Goal: Register for event/course

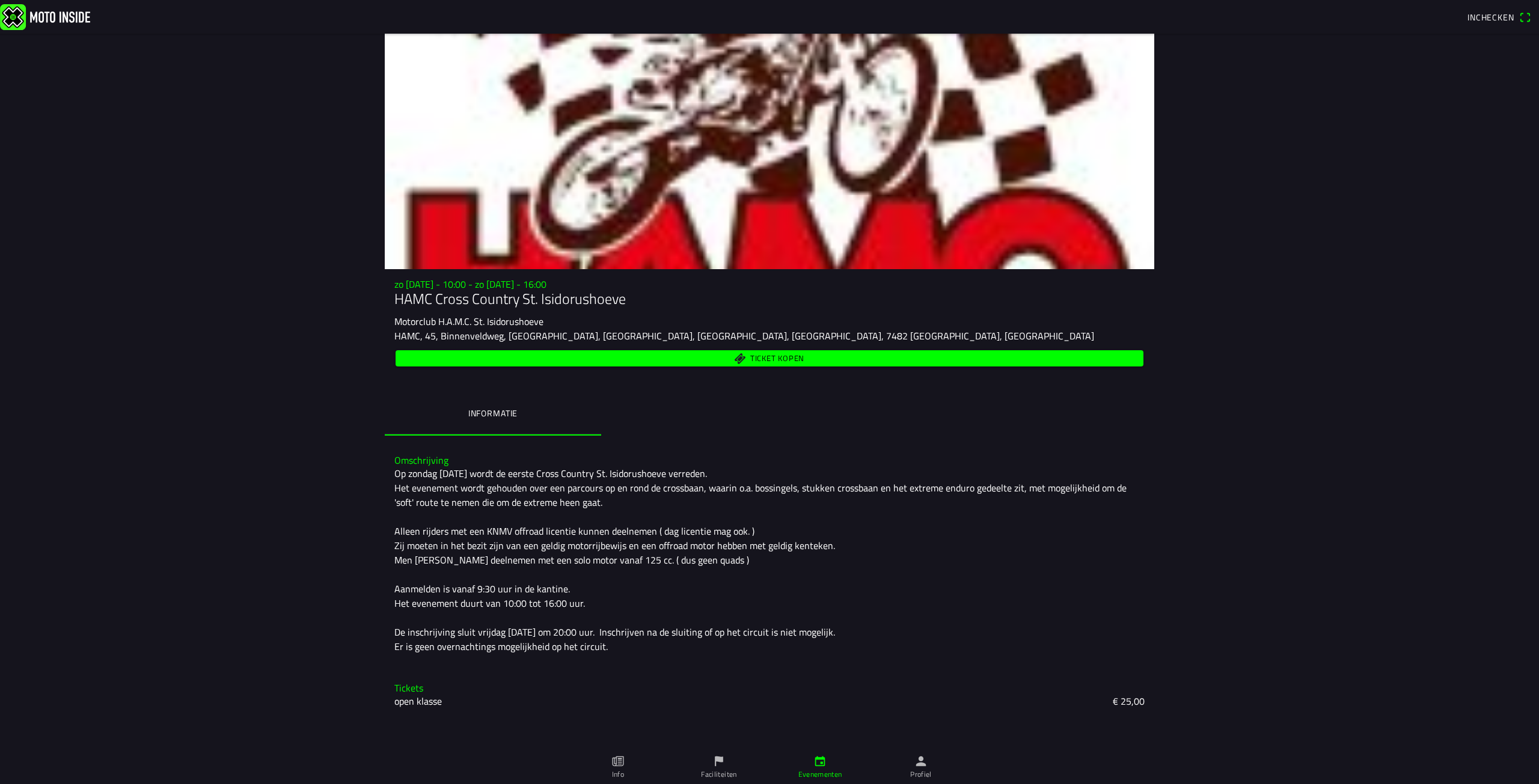
click at [748, 359] on span "Ticket kopen" at bounding box center [770, 359] width 734 height 16
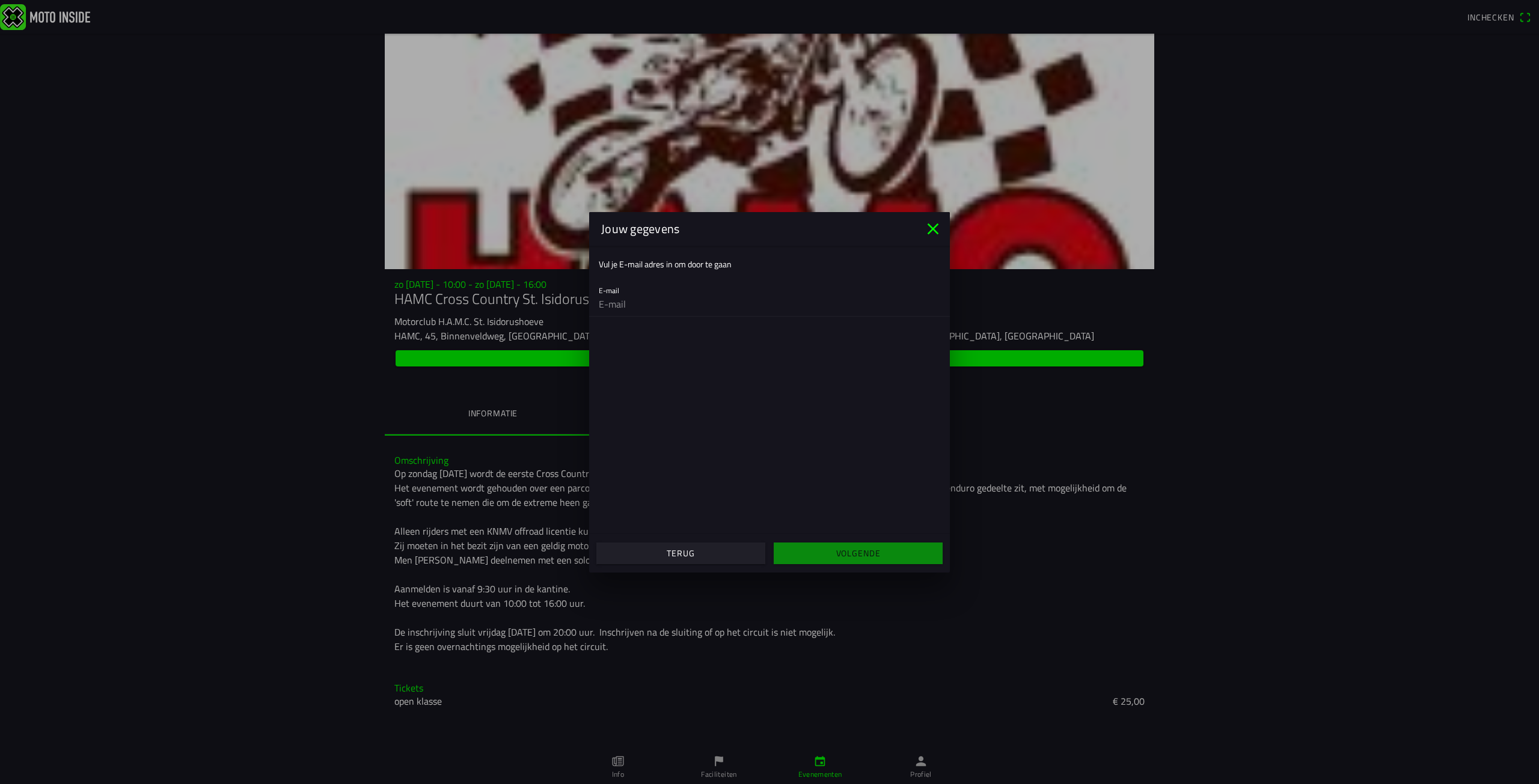
click at [700, 308] on input "email" at bounding box center [769, 304] width 341 height 24
type input "[EMAIL_ADDRESS][DOMAIN_NAME]"
click at [835, 553] on span "Volgende" at bounding box center [858, 553] width 150 height 21
click at [649, 368] on input "text" at bounding box center [769, 363] width 341 height 24
type input "[EMAIL_ADDRESS][DOMAIN_NAME]"
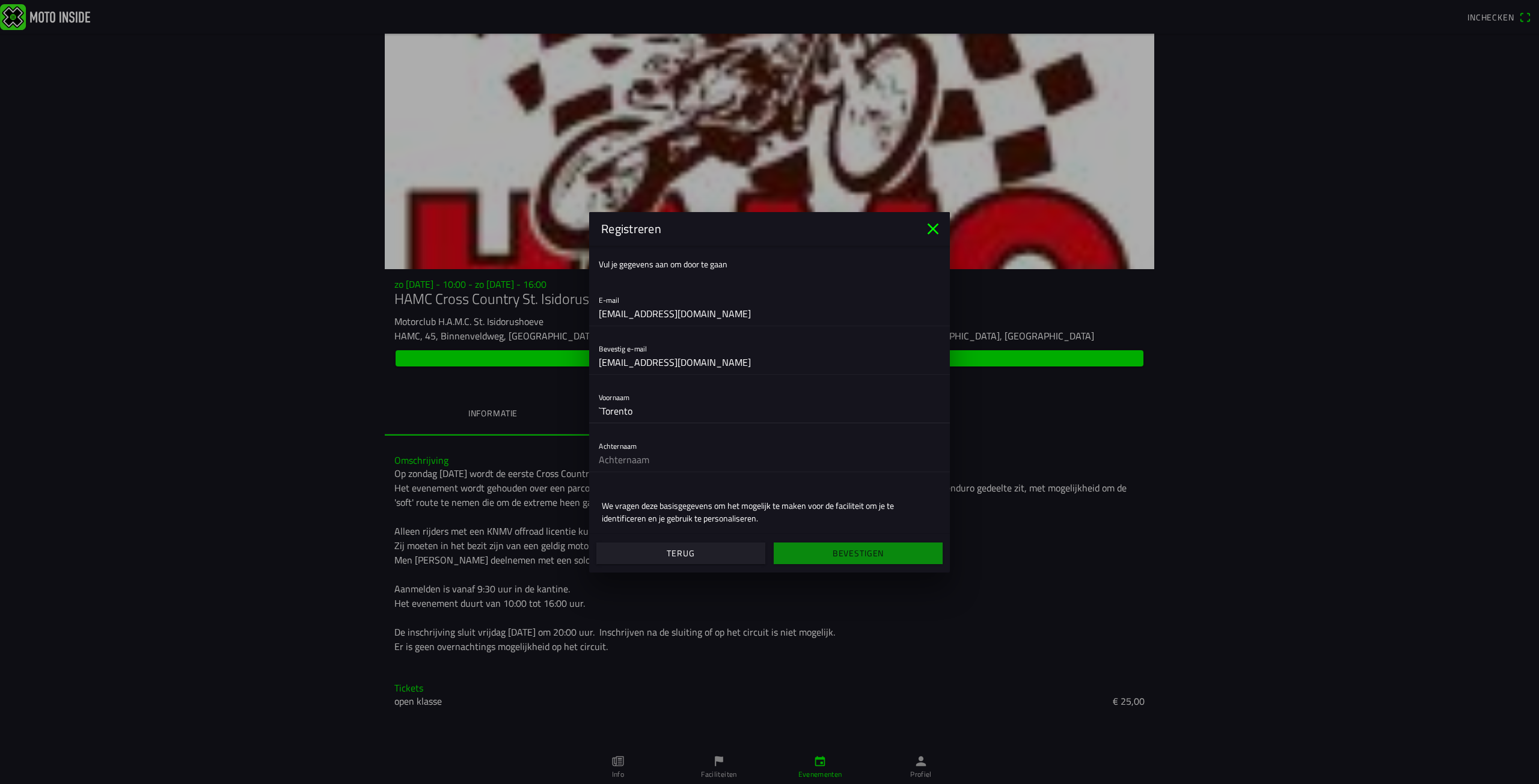
type input "`Torento"
type input "Smeets"
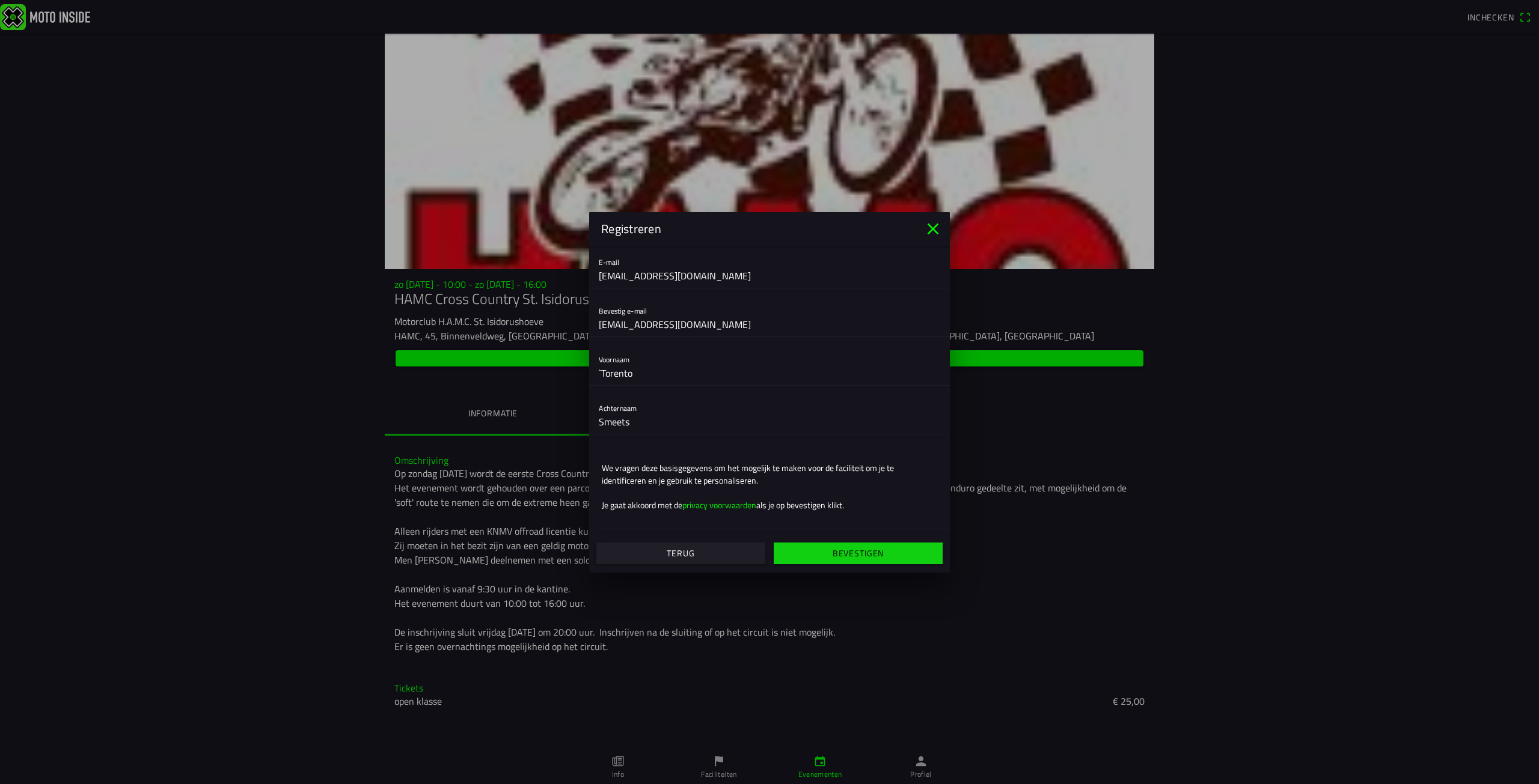
click at [0, 0] on slot "Bevestigen" at bounding box center [0, 0] width 0 height 0
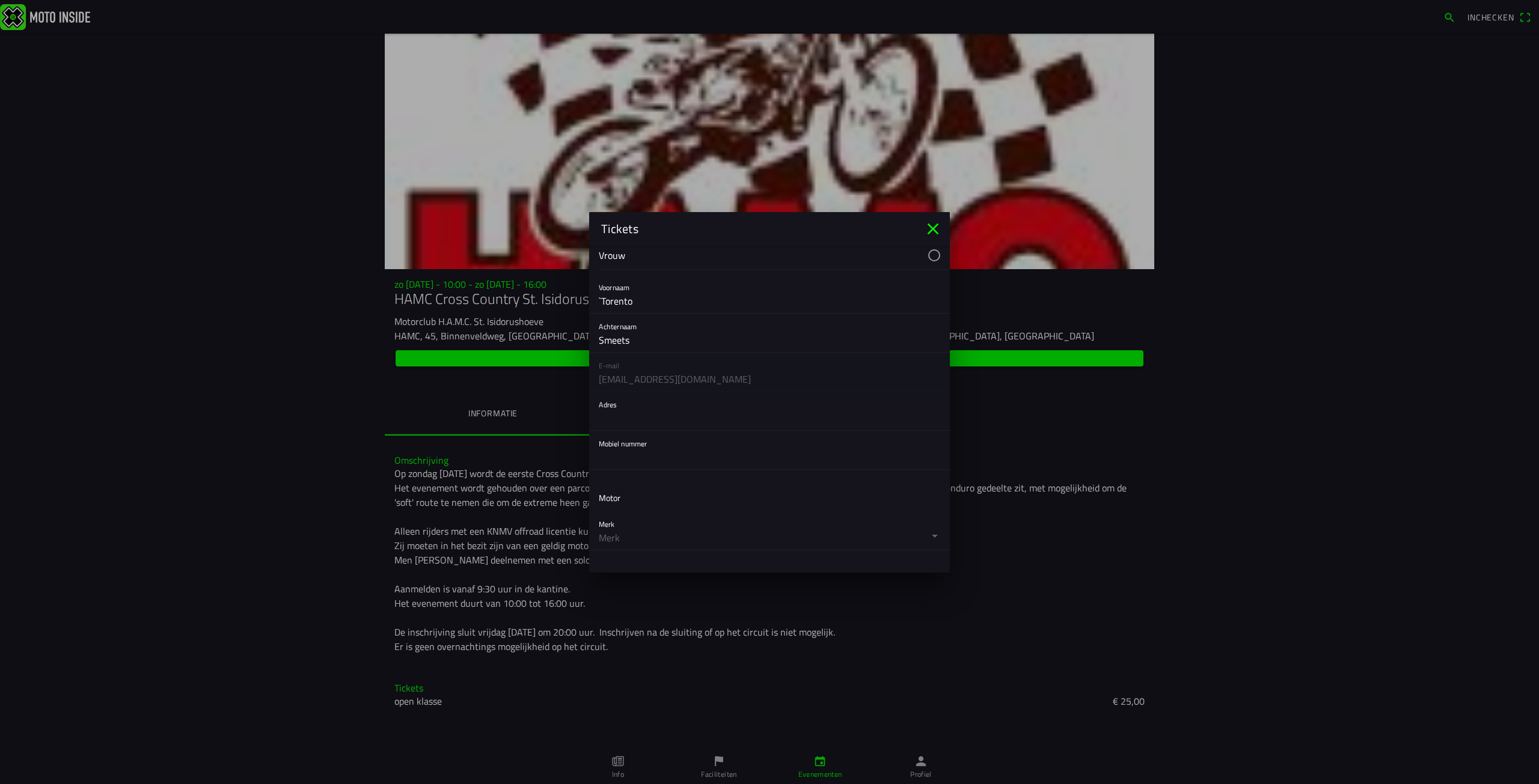
scroll to position [120, 0]
click at [660, 397] on input "text" at bounding box center [769, 395] width 341 height 24
type input "h"
type input "[STREET_ADDRESS]"
type input "0653658072"
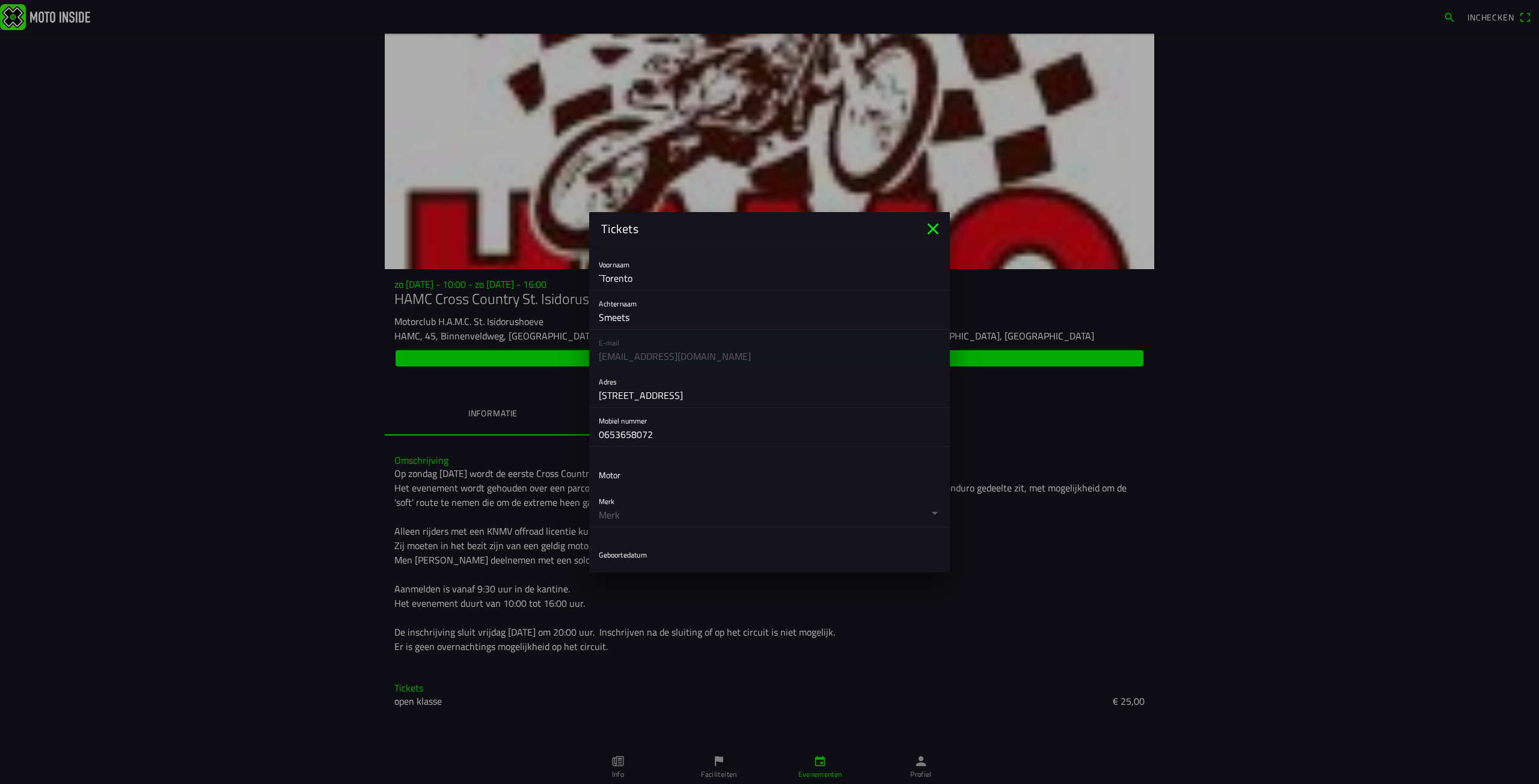
click at [770, 497] on button "button" at bounding box center [774, 507] width 351 height 39
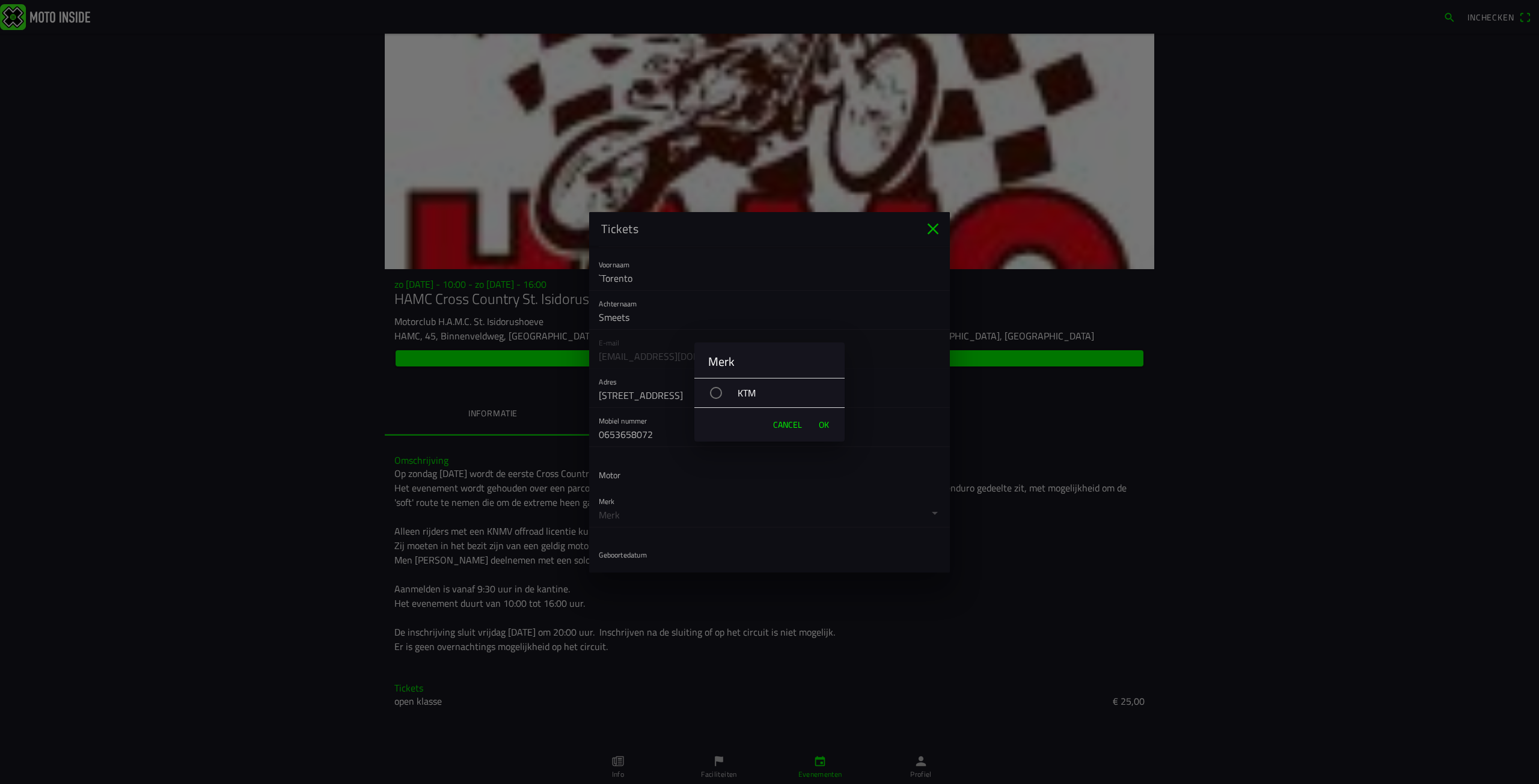
click at [747, 394] on div "KTM" at bounding box center [776, 393] width 138 height 30
click at [816, 421] on button "OK" at bounding box center [824, 425] width 22 height 24
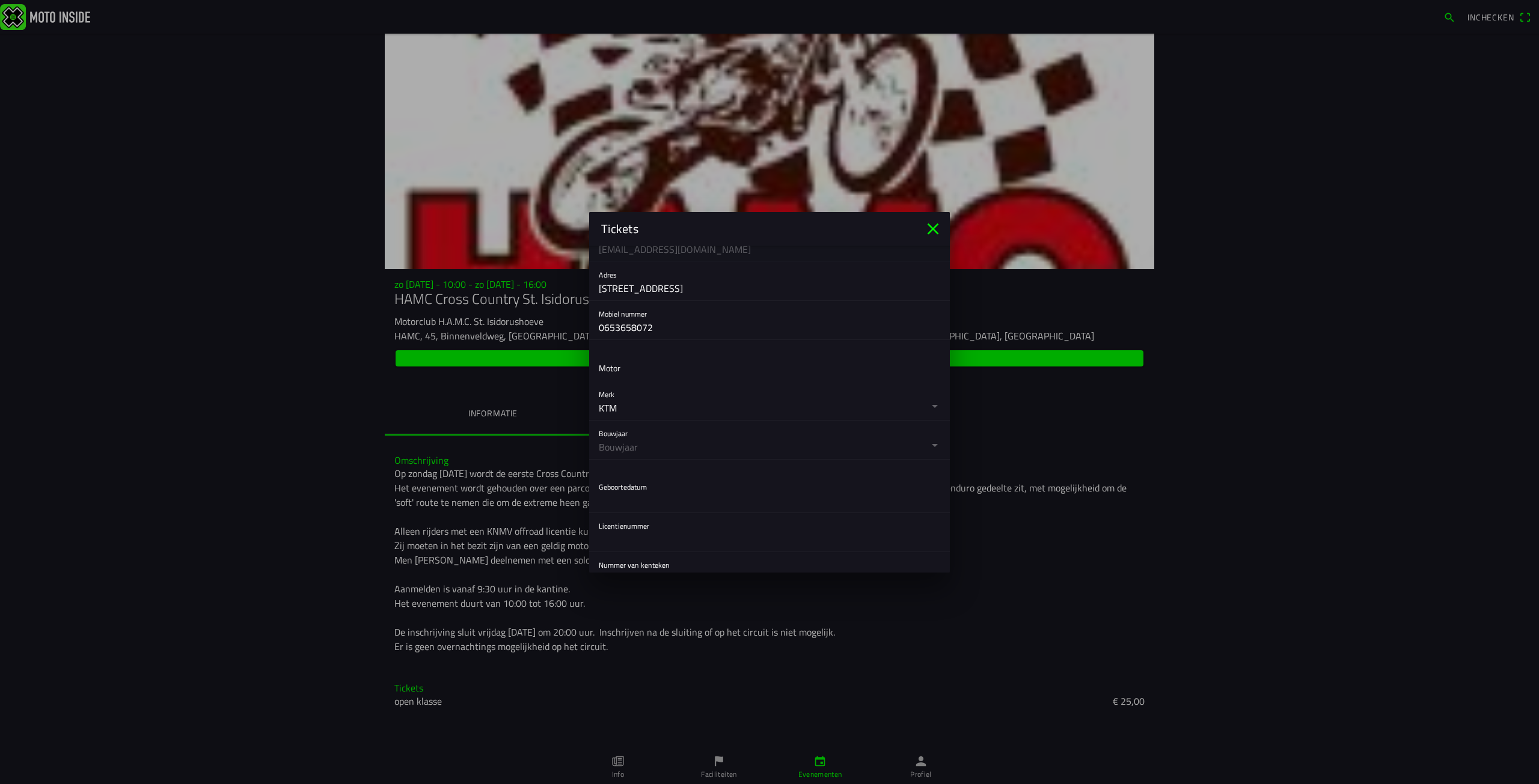
scroll to position [241, 0]
click at [809, 441] on button "button" at bounding box center [774, 426] width 351 height 39
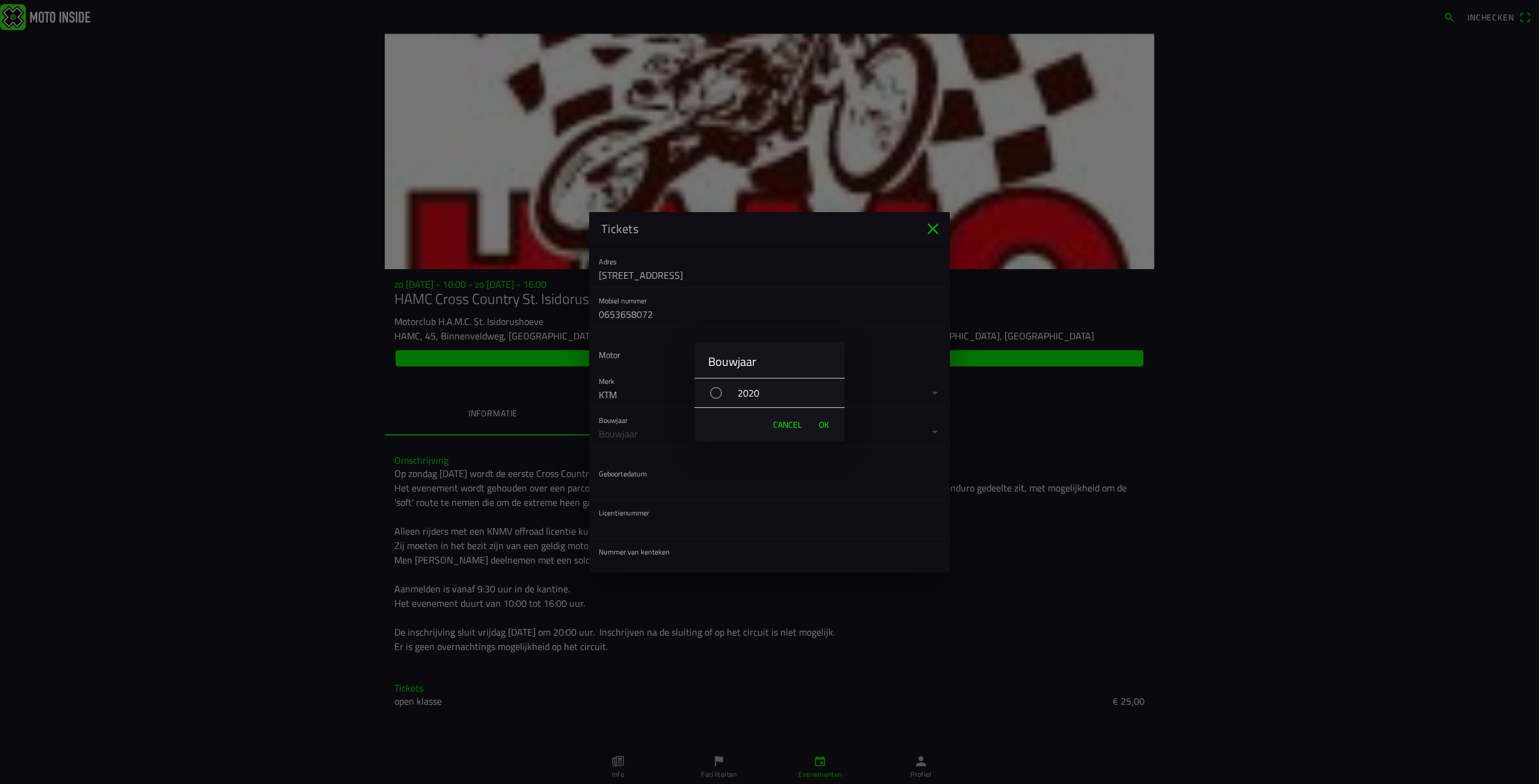
click at [765, 397] on div "2020" at bounding box center [776, 393] width 138 height 30
click at [817, 421] on button "OK" at bounding box center [824, 425] width 22 height 24
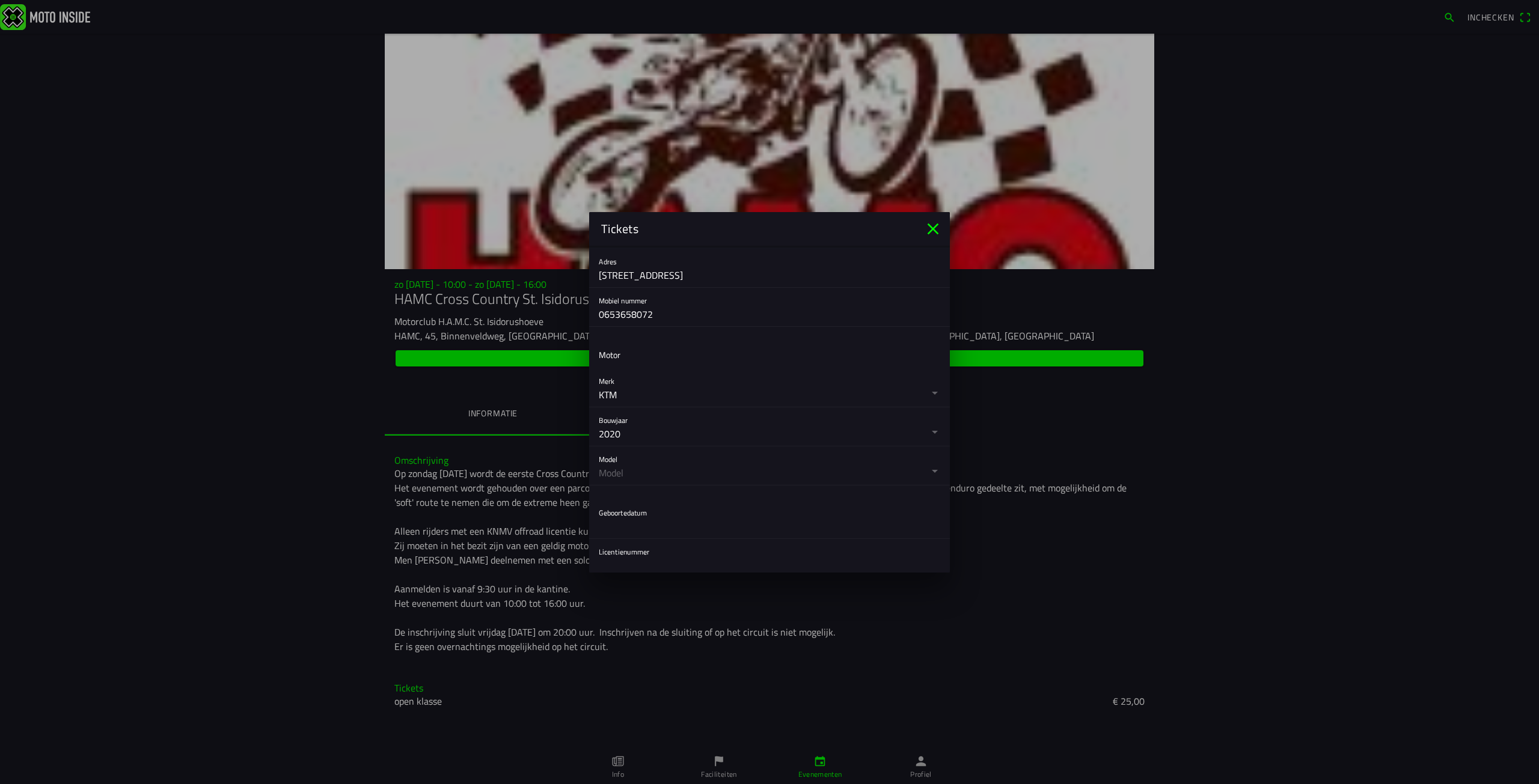
click at [671, 456] on button "button" at bounding box center [774, 466] width 351 height 39
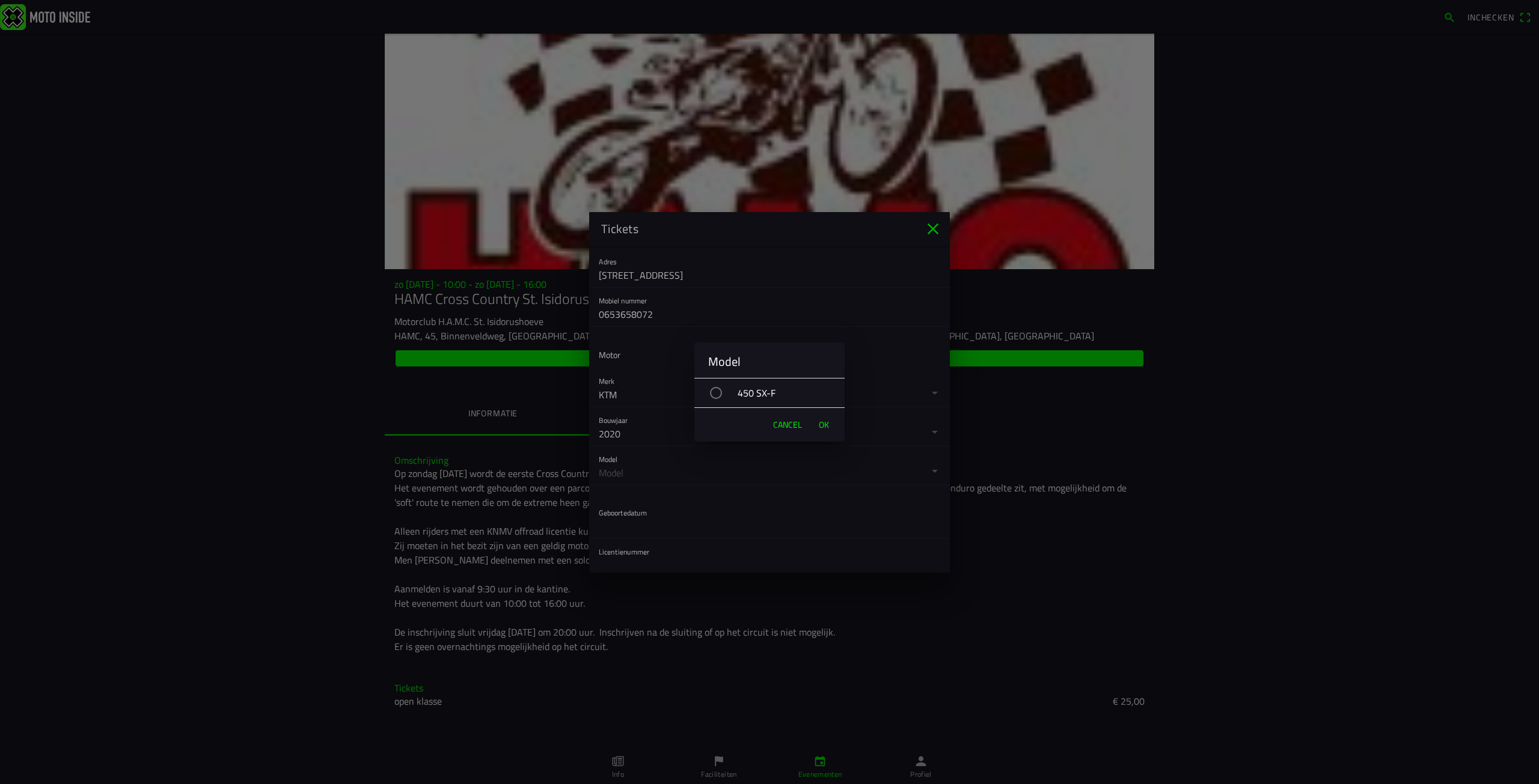
click at [755, 397] on div "450 SX-F" at bounding box center [776, 393] width 138 height 30
click at [822, 422] on span "OK" at bounding box center [824, 425] width 10 height 12
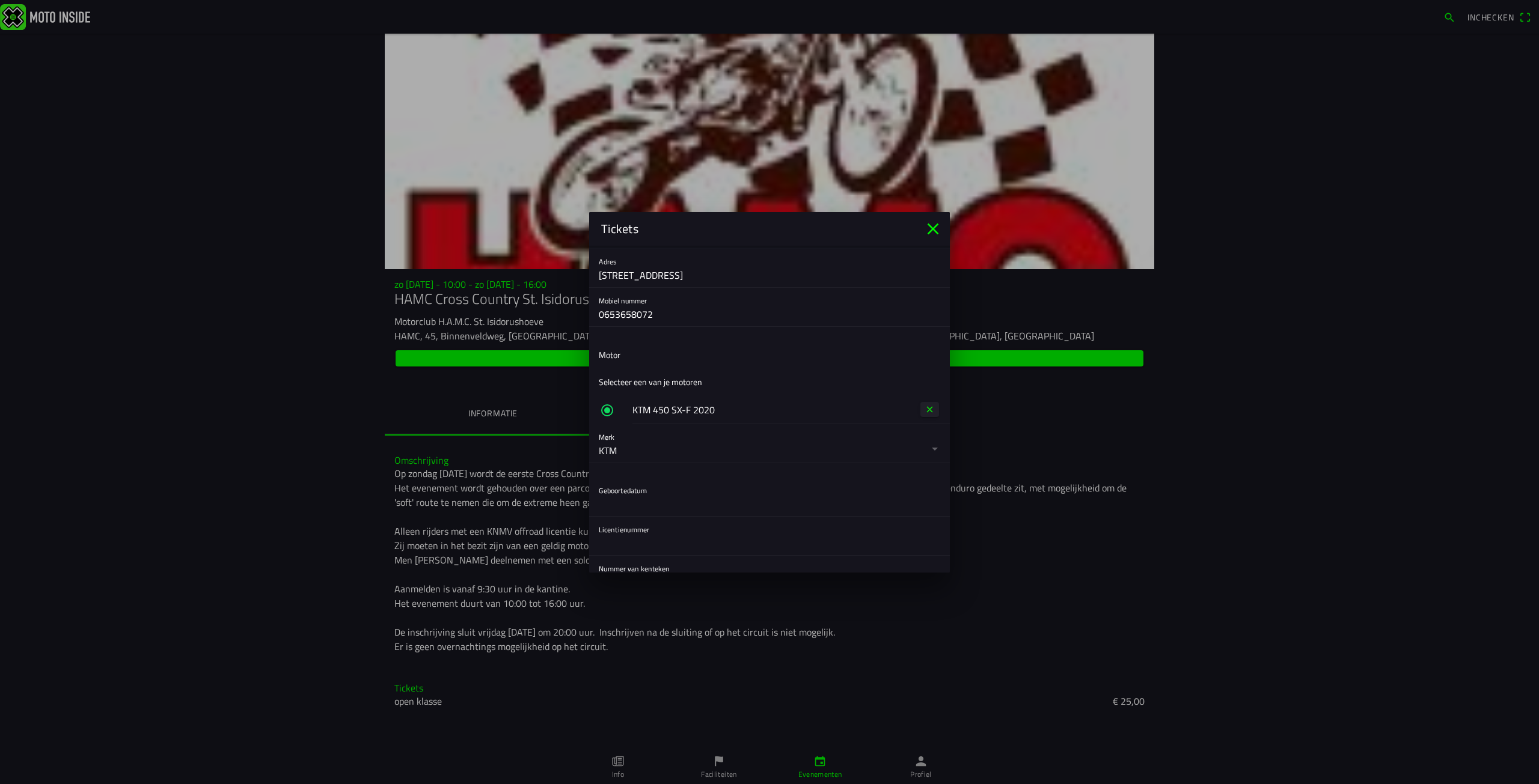
click at [689, 487] on button "button" at bounding box center [774, 497] width 351 height 39
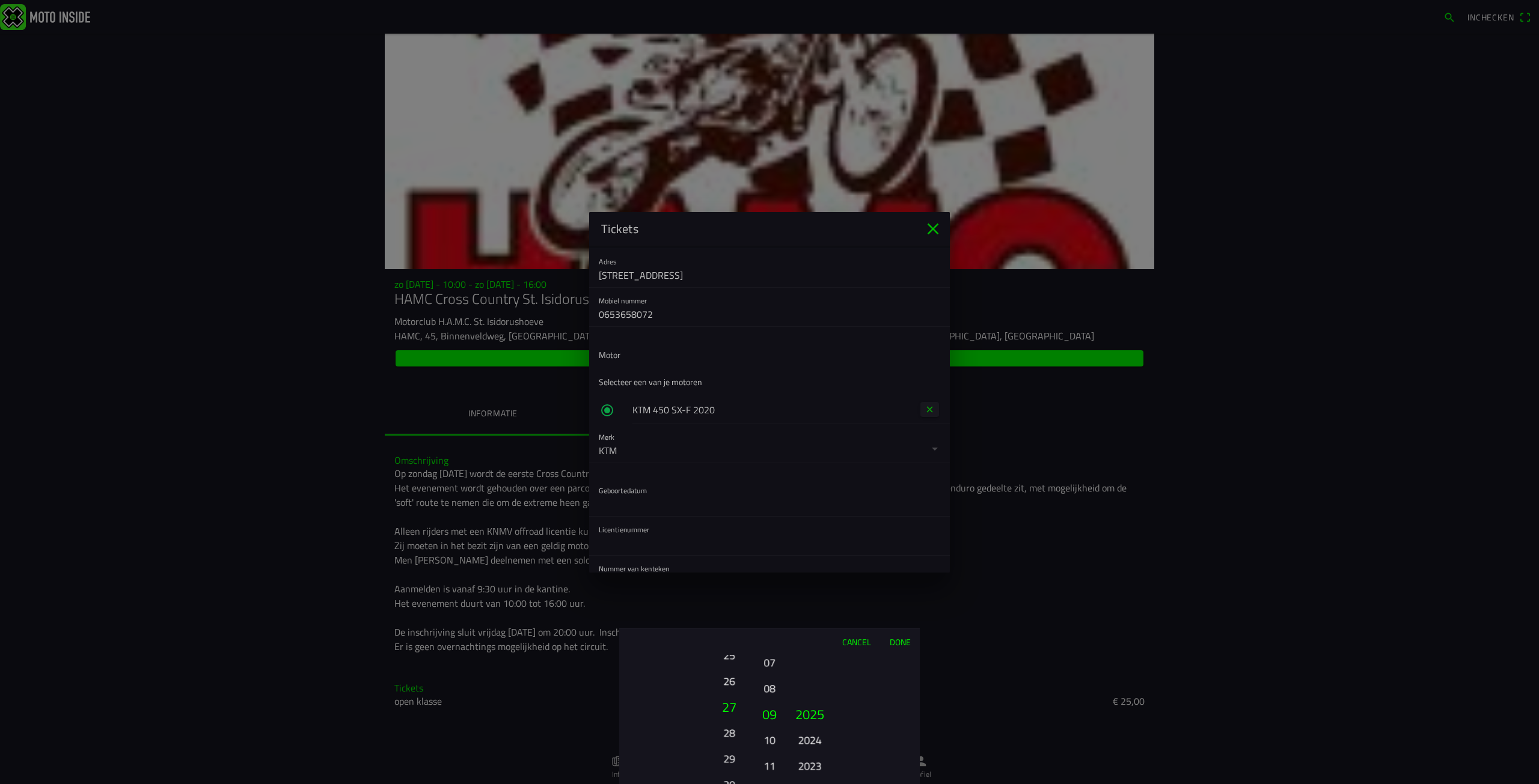
drag, startPoint x: 724, startPoint y: 718, endPoint x: 726, endPoint y: 686, distance: 32.1
click at [726, 686] on button "26" at bounding box center [729, 681] width 33 height 21
drag, startPoint x: 738, startPoint y: 727, endPoint x: 741, endPoint y: 689, distance: 38.1
click at [741, 689] on button "26" at bounding box center [729, 689] width 33 height 21
drag, startPoint x: 732, startPoint y: 694, endPoint x: 730, endPoint y: 719, distance: 25.1
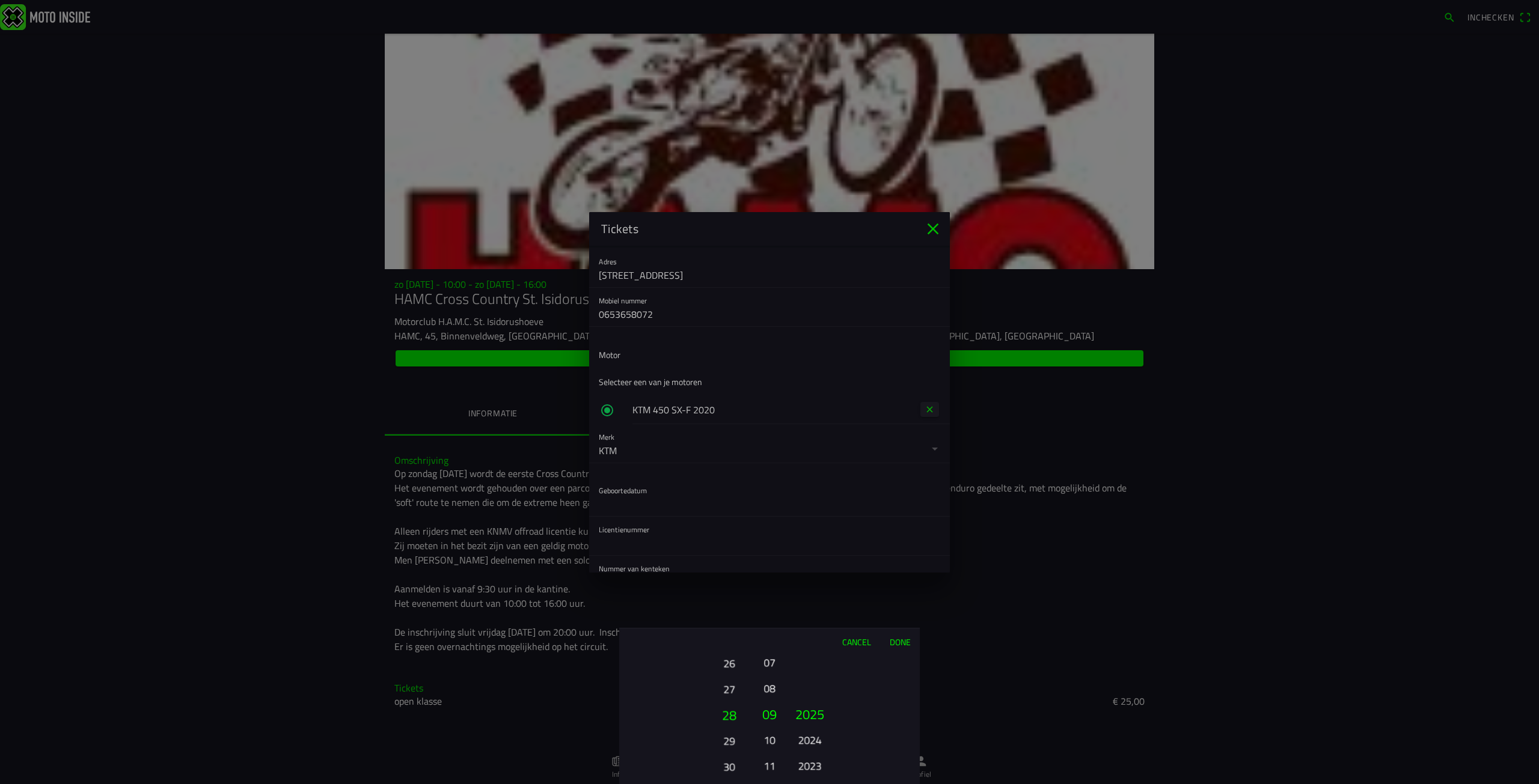
click at [730, 718] on button "28" at bounding box center [729, 715] width 41 height 26
click at [731, 719] on button "27" at bounding box center [729, 714] width 41 height 26
drag, startPoint x: 770, startPoint y: 685, endPoint x: 771, endPoint y: 780, distance: 95.0
click at [772, 763] on button "08" at bounding box center [769, 752] width 17 height 21
click at [768, 694] on button "02" at bounding box center [769, 704] width 20 height 26
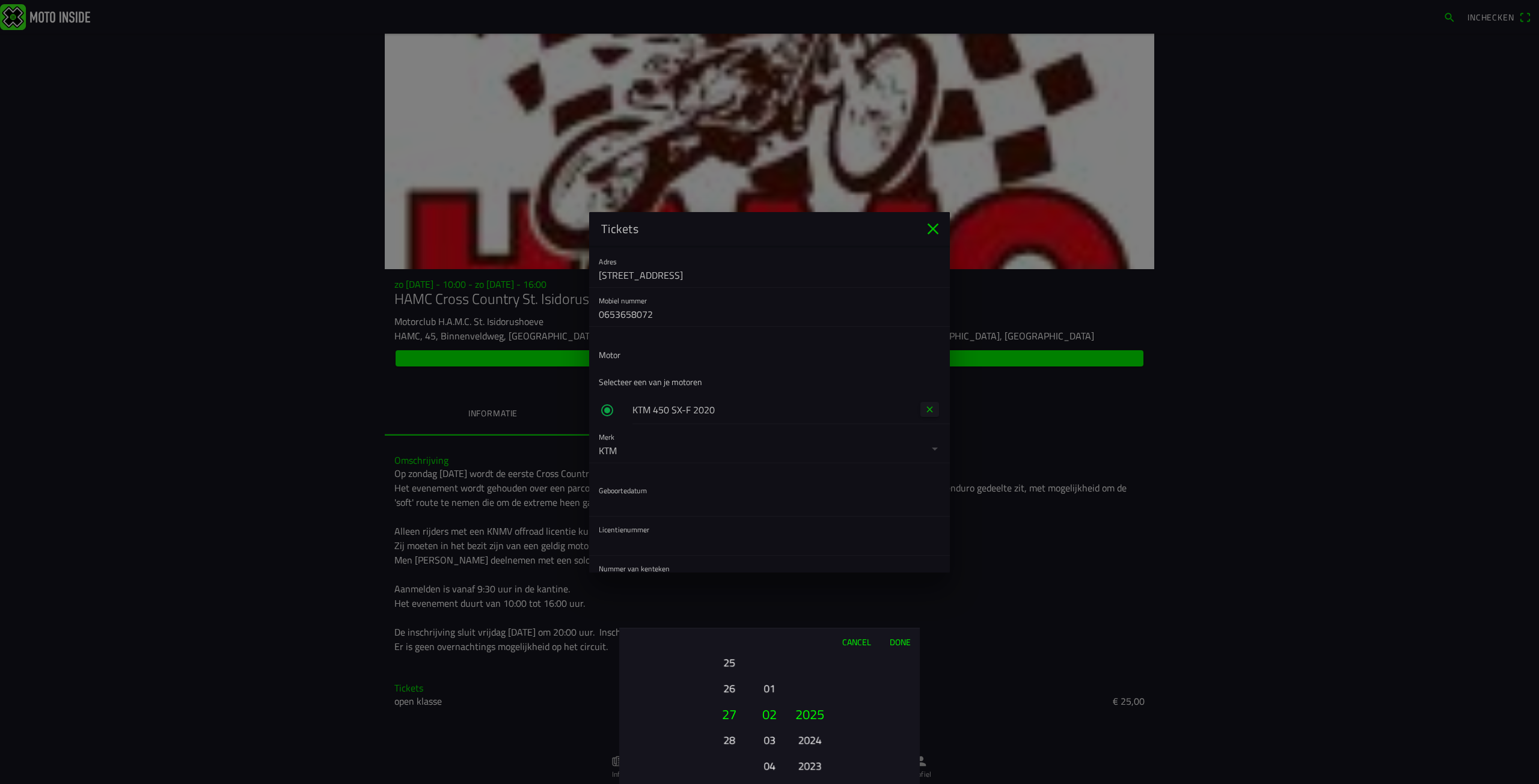
drag, startPoint x: 816, startPoint y: 748, endPoint x: 817, endPoint y: 442, distance: 306.0
click at [816, 601] on ion-picker "Cancel Done 01 02 03 04 05 06 07 08 09 10 11 12 13 14 15 16 17 18 19 20 21 22 2…" at bounding box center [769, 392] width 1539 height 784
click at [808, 738] on button "1995" at bounding box center [810, 740] width 33 height 21
click at [813, 744] on button "1994" at bounding box center [810, 740] width 33 height 21
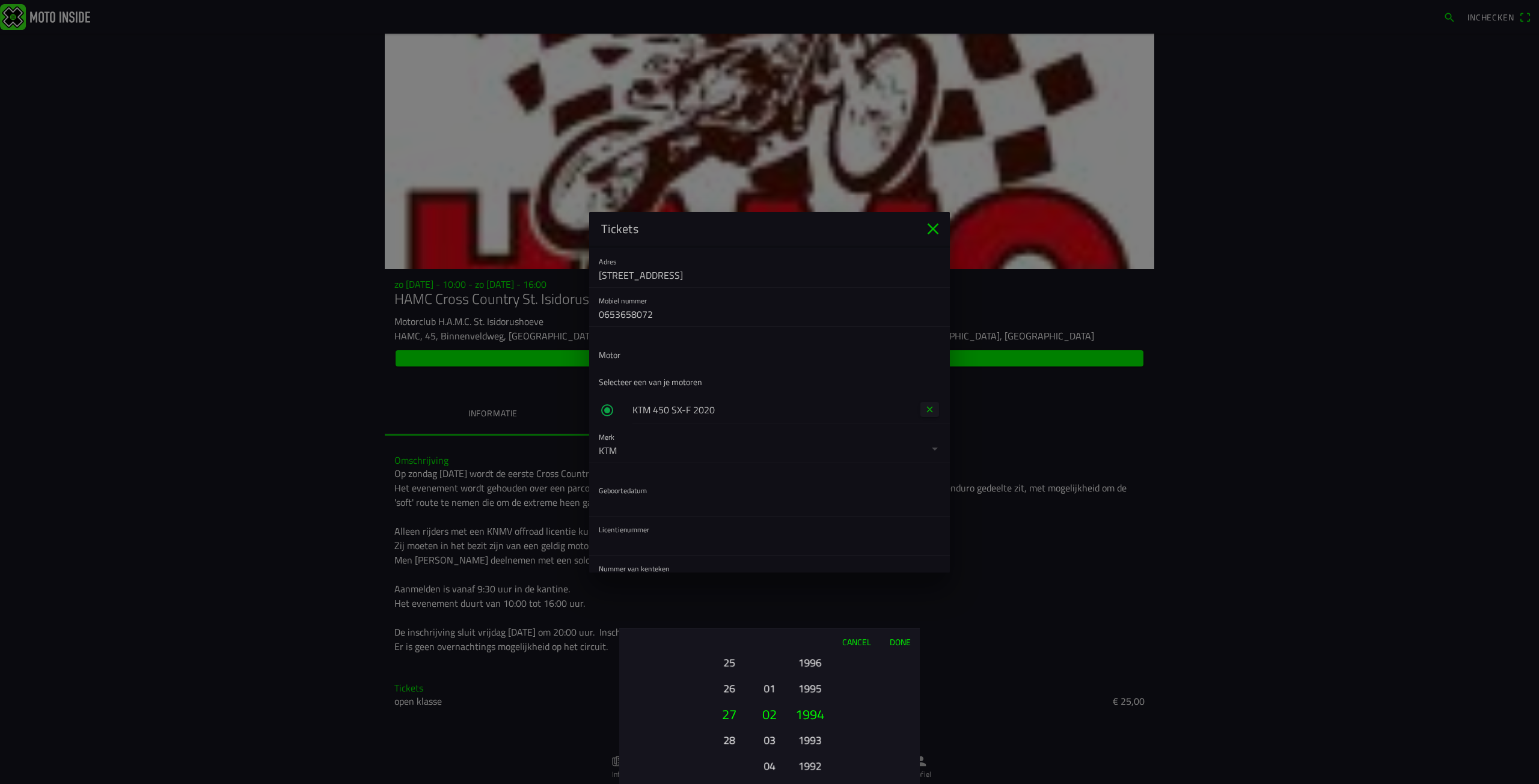
click at [907, 645] on button "Done" at bounding box center [900, 642] width 40 height 27
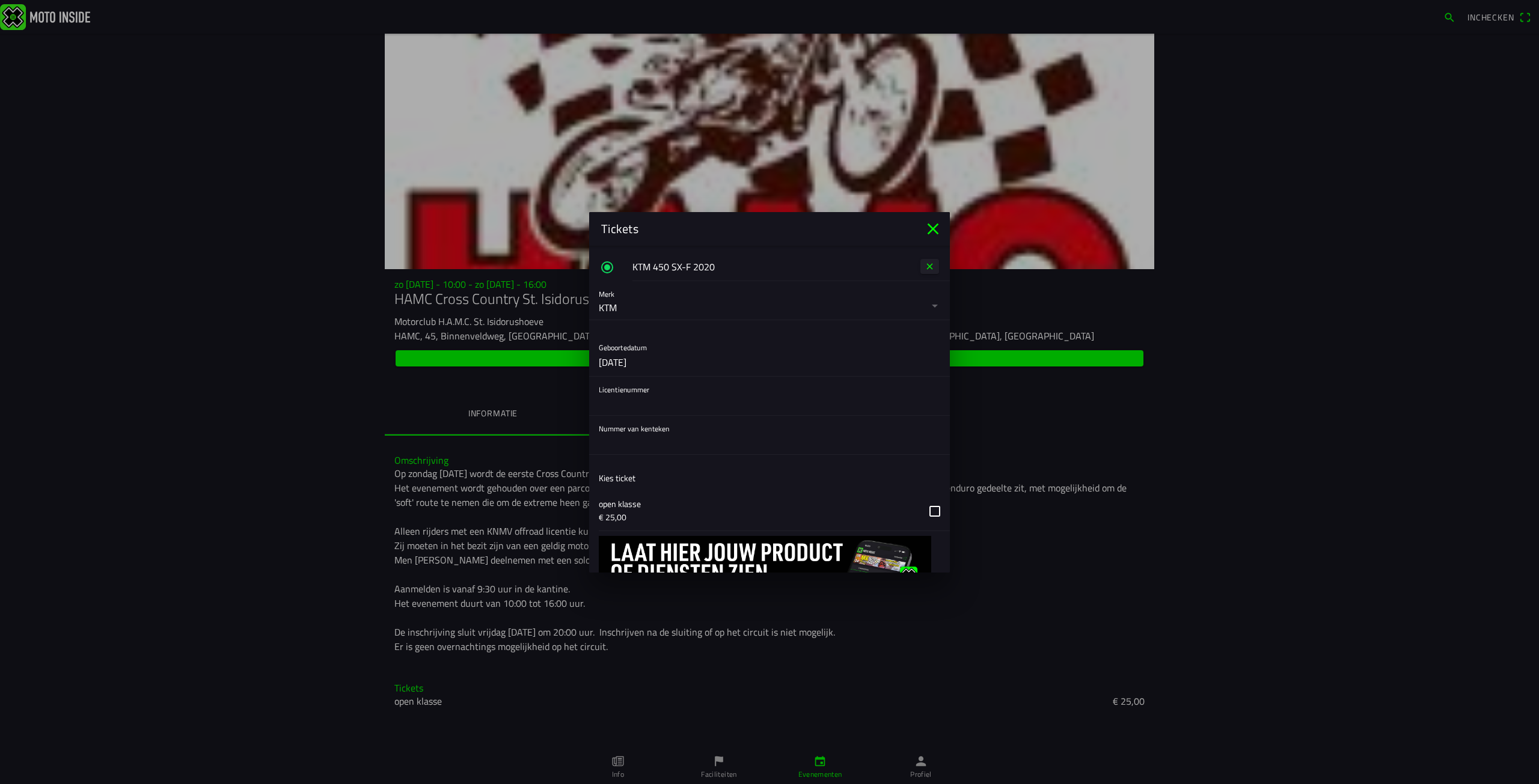
scroll to position [421, 0]
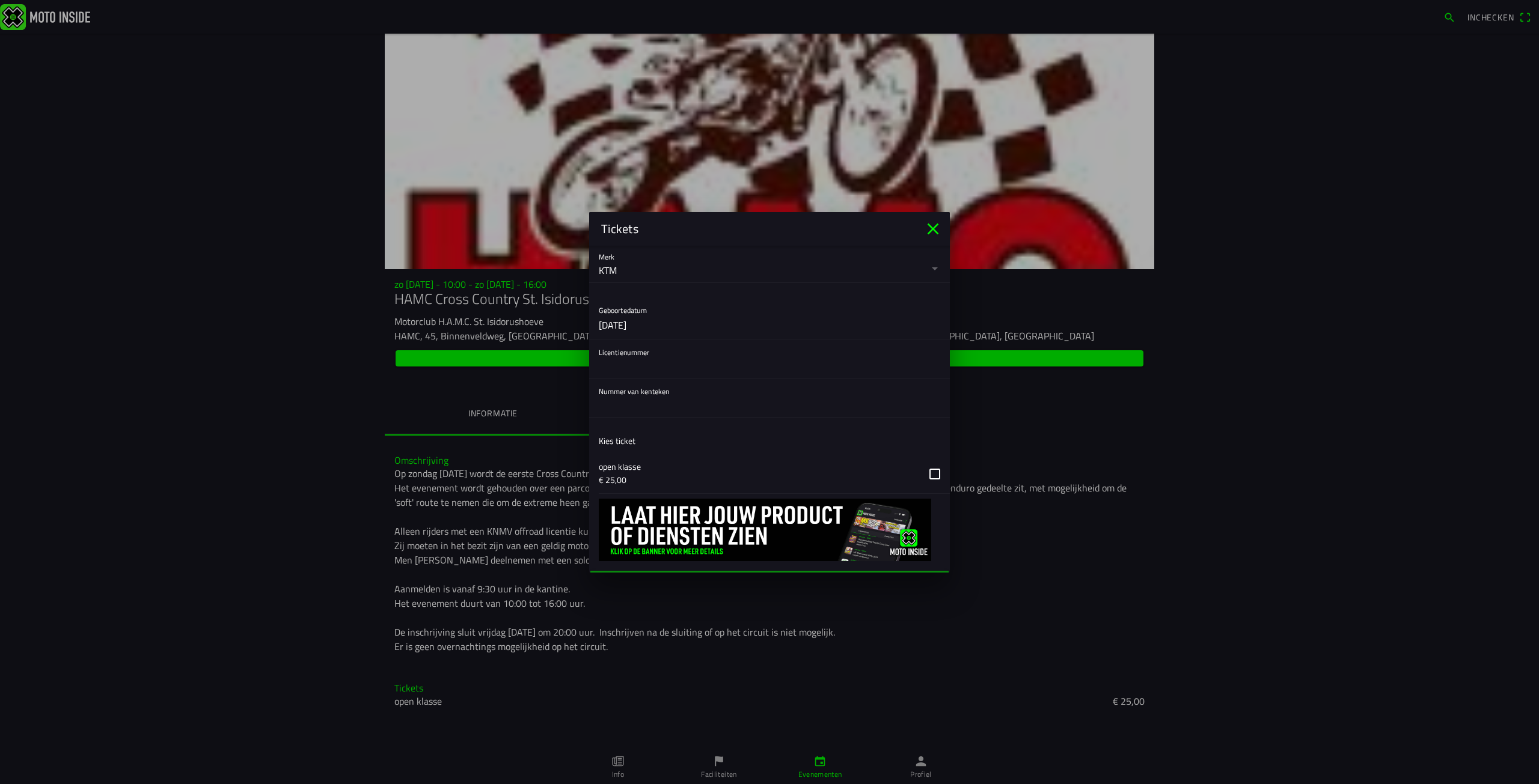
click at [635, 353] on div "Licentienummer" at bounding box center [769, 358] width 341 height 39
click at [637, 374] on input "text" at bounding box center [769, 366] width 341 height 24
paste input "452346"
type input "452346"
click at [652, 401] on input "text" at bounding box center [769, 405] width 341 height 24
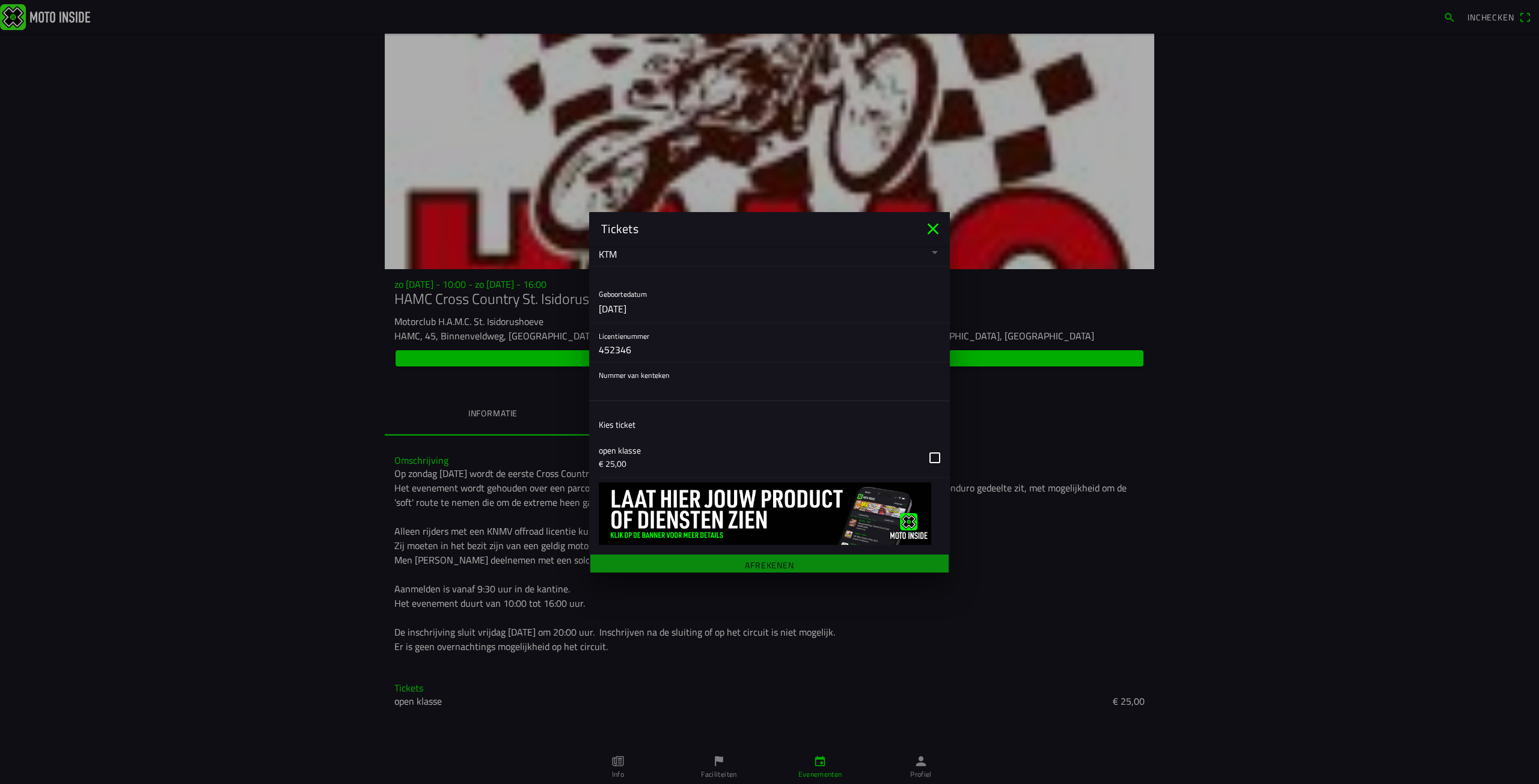
scroll to position [443, 0]
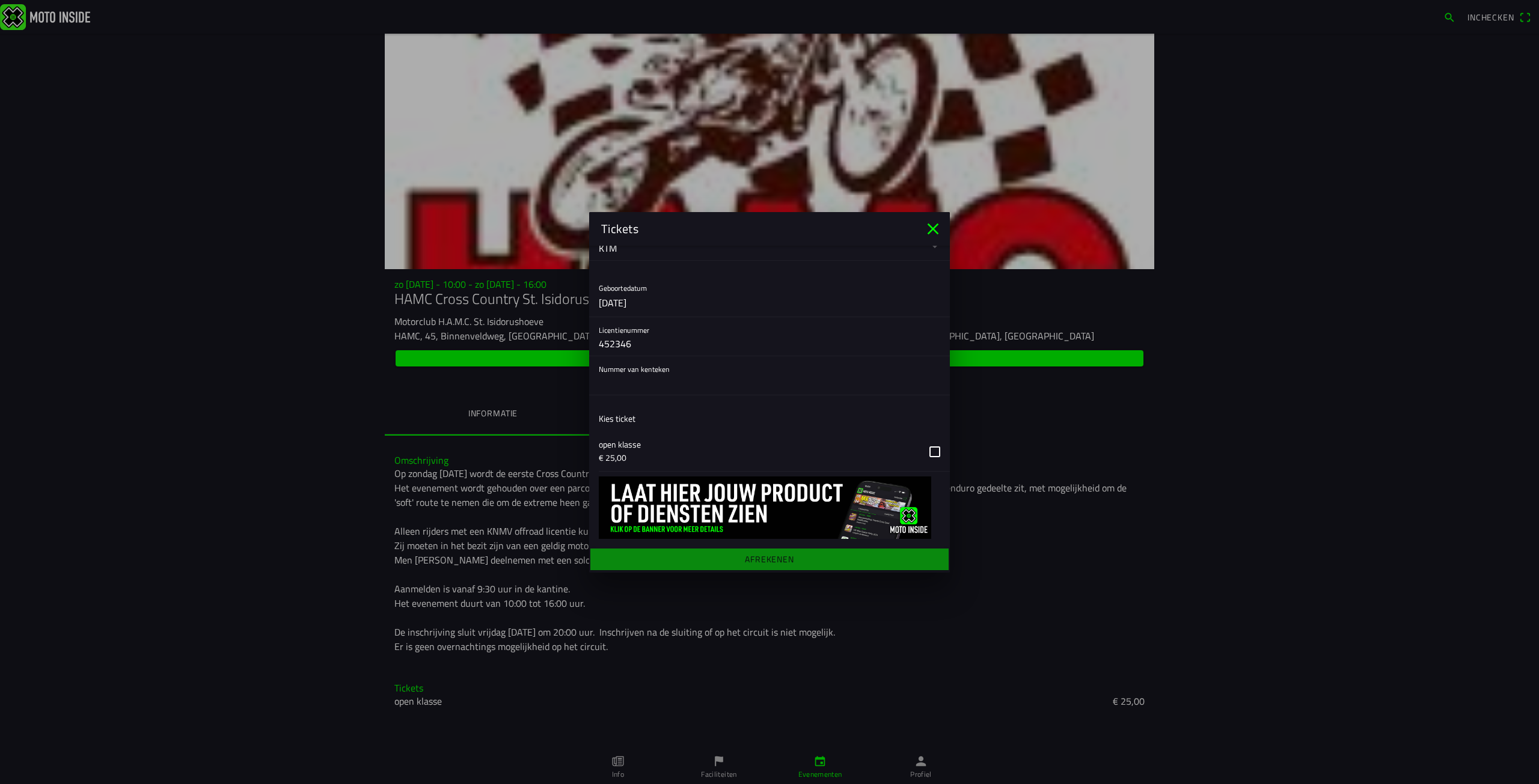
click at [759, 558] on main "Registratieformulier Geslacht Man Vrouw Voornaam `Torento Achternaam Smeets E-m…" at bounding box center [769, 409] width 361 height 327
click at [646, 382] on input "text" at bounding box center [769, 383] width 341 height 24
